Goal: Task Accomplishment & Management: Use online tool/utility

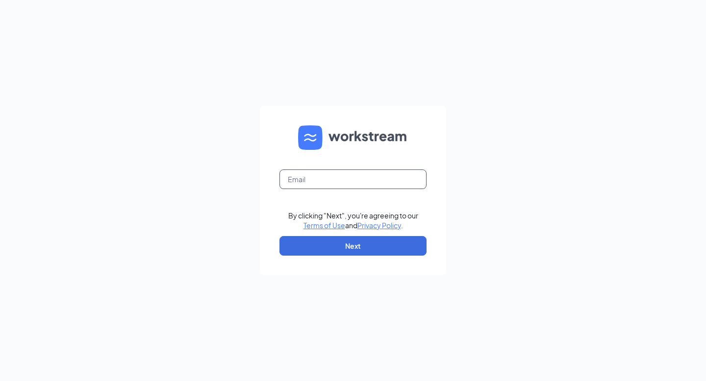
click at [319, 175] on input "text" at bounding box center [352, 180] width 147 height 20
type input "[PERSON_NAME][EMAIL_ADDRESS][PERSON_NAME][DOMAIN_NAME]"
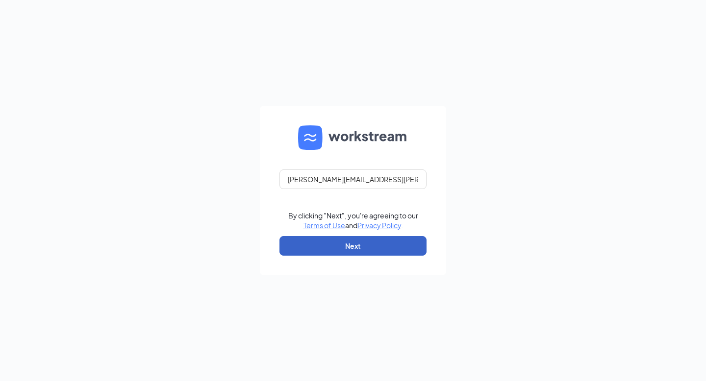
click at [337, 245] on button "Next" at bounding box center [352, 246] width 147 height 20
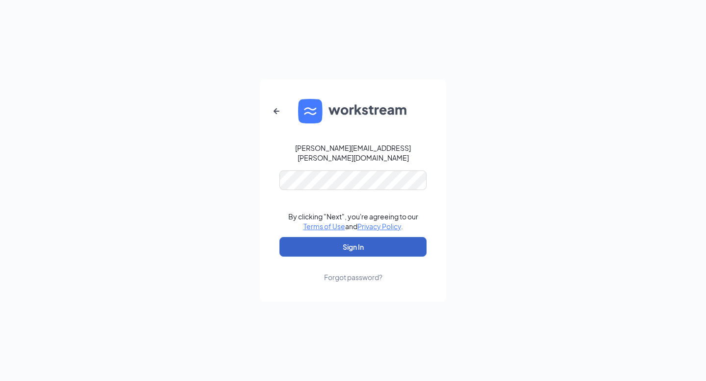
click at [351, 244] on button "Sign In" at bounding box center [352, 247] width 147 height 20
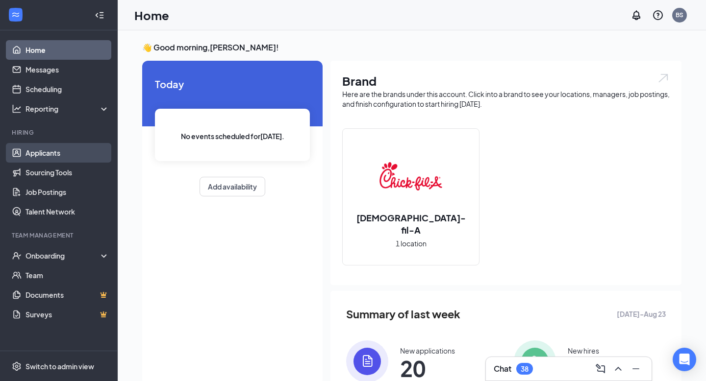
click at [65, 154] on link "Applicants" at bounding box center [67, 153] width 84 height 20
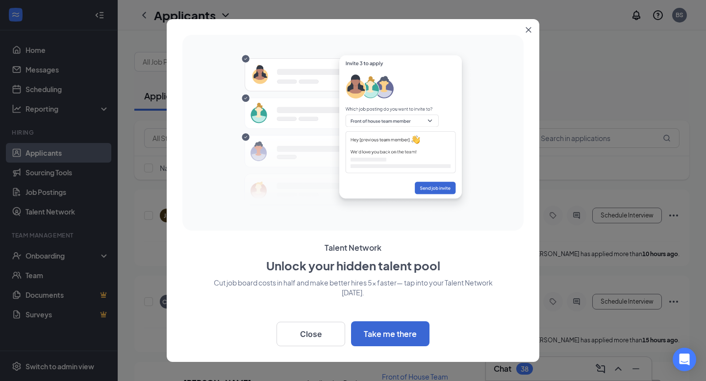
click at [528, 27] on icon "Close" at bounding box center [529, 30] width 6 height 6
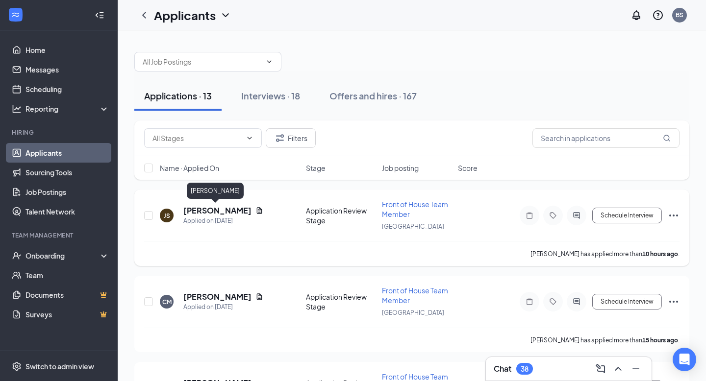
click at [228, 213] on h5 "[PERSON_NAME]" at bounding box center [217, 210] width 68 height 11
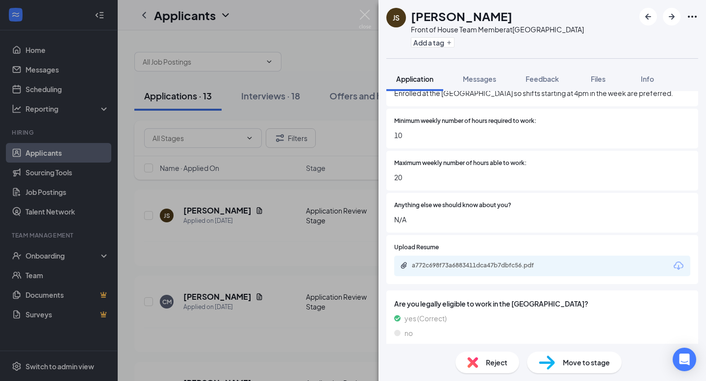
scroll to position [983, 0]
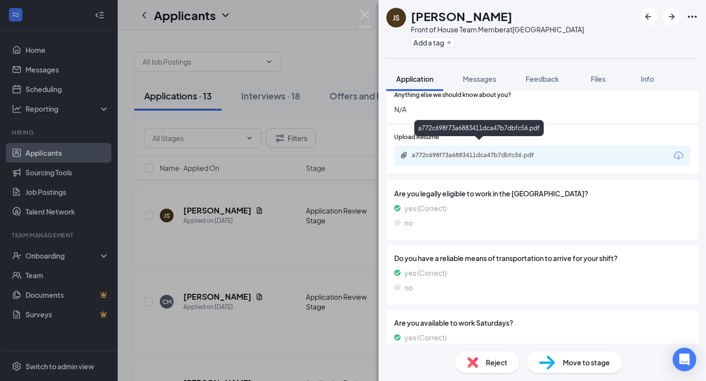
click at [481, 152] on div "a772c698f73a6883411dca47b7dbfc56.pdf" at bounding box center [480, 156] width 137 height 8
click at [367, 19] on img at bounding box center [365, 19] width 12 height 19
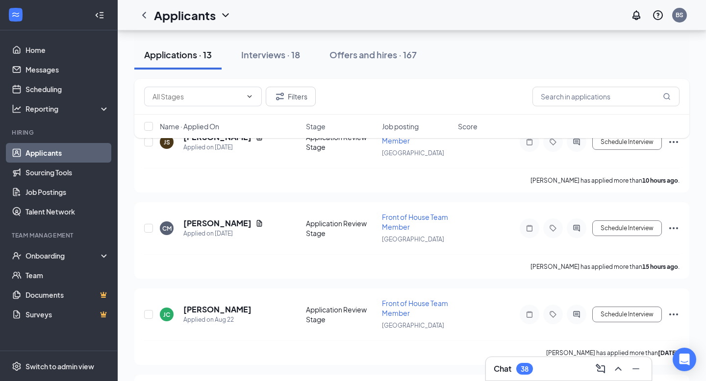
scroll to position [84, 0]
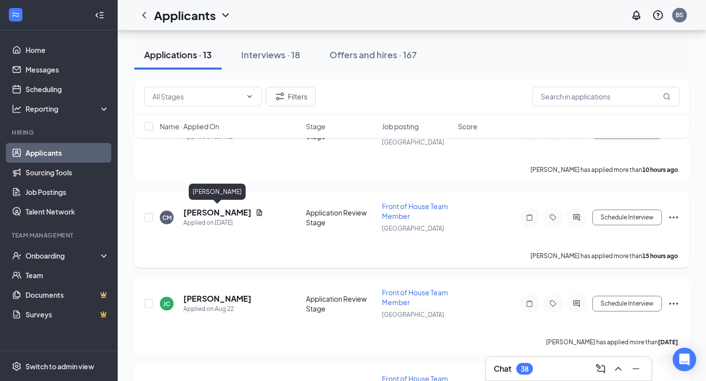
click at [199, 209] on h5 "[PERSON_NAME]" at bounding box center [217, 212] width 68 height 11
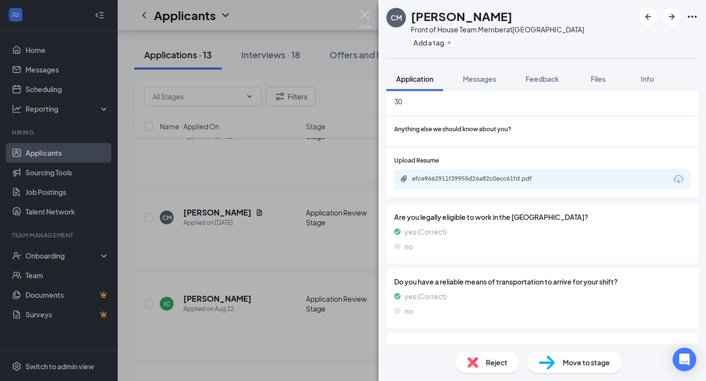
scroll to position [959, 0]
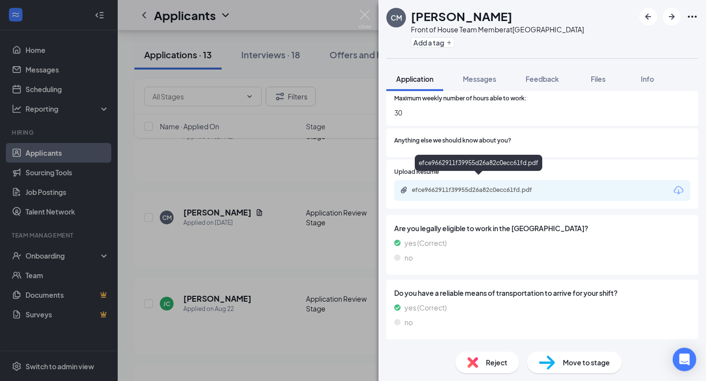
click at [439, 186] on div "efce9662911f39955d26a82c0ecc61fd.pdf" at bounding box center [480, 190] width 137 height 8
click at [362, 17] on img at bounding box center [365, 19] width 12 height 19
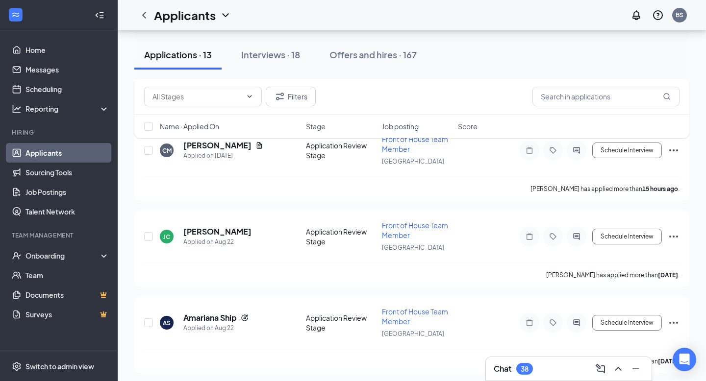
scroll to position [160, 0]
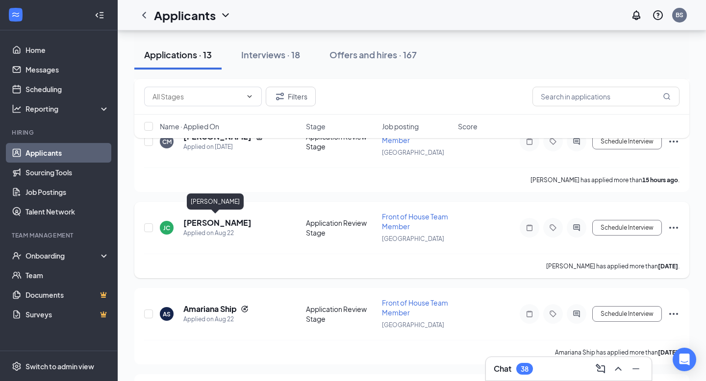
click at [195, 222] on h5 "[PERSON_NAME]" at bounding box center [217, 223] width 68 height 11
